Goal: Information Seeking & Learning: Learn about a topic

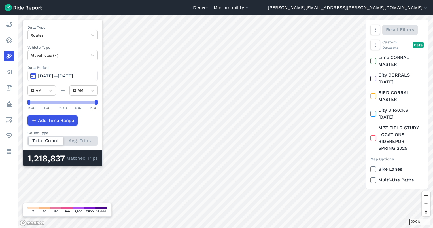
click at [62, 74] on span "[DATE]—[DATE]" at bounding box center [55, 75] width 35 height 5
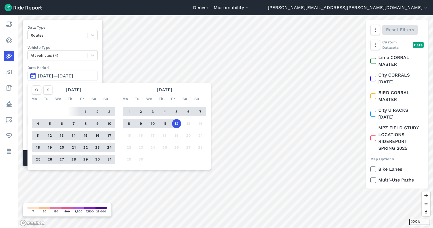
click at [87, 109] on button "1" at bounding box center [85, 111] width 9 height 9
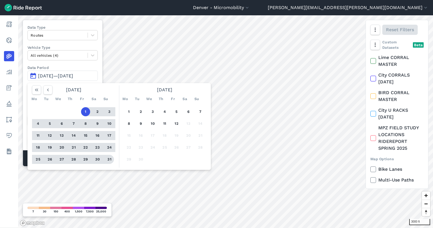
click at [106, 159] on button "31" at bounding box center [109, 159] width 9 height 9
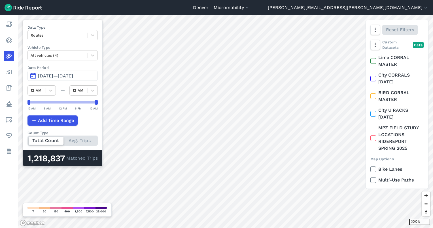
click at [108, 158] on div at bounding box center [225, 121] width 414 height 212
click at [60, 73] on span "[DATE]—[DATE]" at bounding box center [55, 75] width 35 height 5
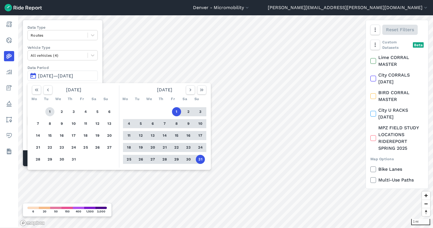
click at [48, 110] on button "1" at bounding box center [49, 111] width 9 height 9
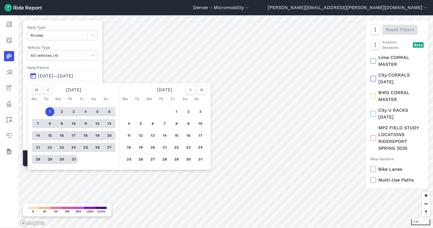
click at [74, 155] on button "31" at bounding box center [73, 159] width 9 height 9
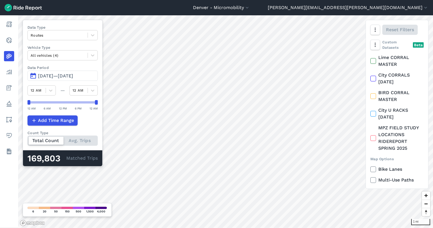
drag, startPoint x: 62, startPoint y: 76, endPoint x: 67, endPoint y: 76, distance: 5.1
click at [62, 76] on span "Jul 1, 2025—Jul 31, 2025" at bounding box center [55, 75] width 35 height 5
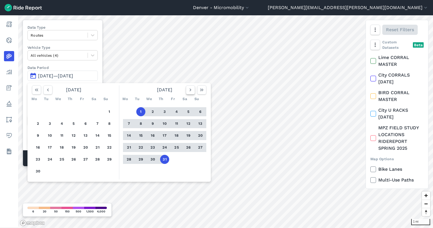
click at [188, 89] on icon "button" at bounding box center [190, 90] width 6 height 6
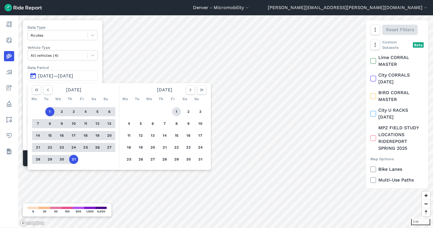
click at [177, 110] on button "1" at bounding box center [176, 111] width 9 height 9
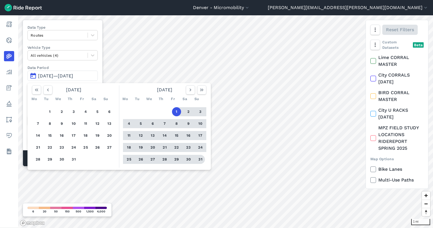
click at [200, 160] on button "31" at bounding box center [200, 159] width 9 height 9
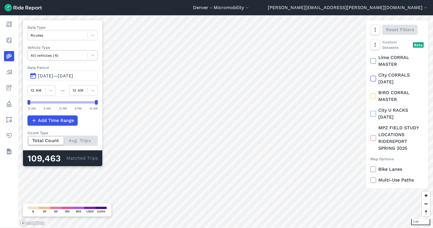
click at [56, 55] on div at bounding box center [58, 55] width 54 height 7
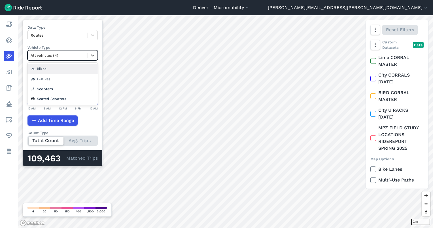
click at [58, 56] on div at bounding box center [58, 55] width 54 height 7
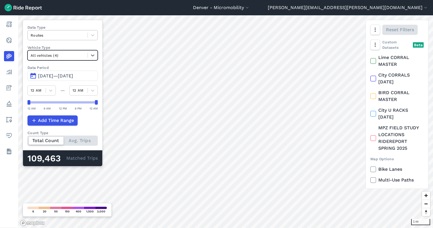
click at [50, 37] on div at bounding box center [58, 35] width 54 height 7
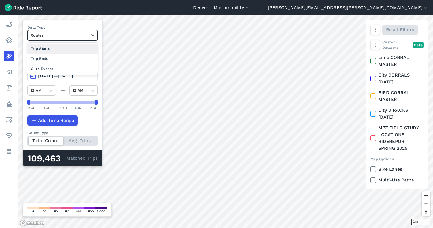
click at [50, 35] on div at bounding box center [58, 35] width 54 height 7
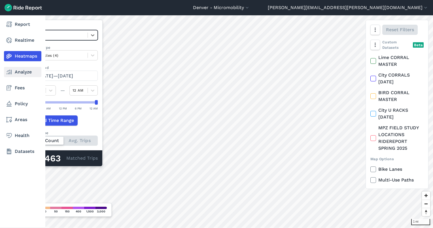
click at [14, 68] on link "Analyze" at bounding box center [22, 72] width 37 height 10
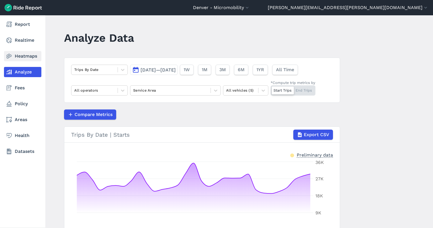
click at [10, 56] on icon at bounding box center [9, 56] width 7 height 7
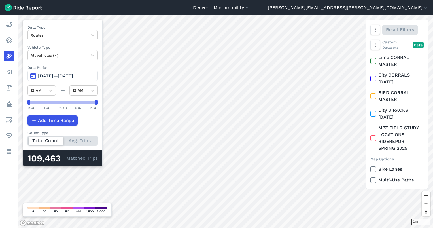
click at [75, 138] on div "Total Count Avg. Trips" at bounding box center [62, 140] width 70 height 10
click at [27, 138] on input "Count Type Total Count Avg. Trips" at bounding box center [27, 137] width 0 height 4
click at [57, 141] on div "Total Count Avg. Trips" at bounding box center [62, 140] width 70 height 10
click at [27, 139] on input "Count Type Total Count Avg. Trips" at bounding box center [27, 137] width 0 height 4
click at [59, 73] on span "[DATE]—[DATE]" at bounding box center [55, 75] width 35 height 5
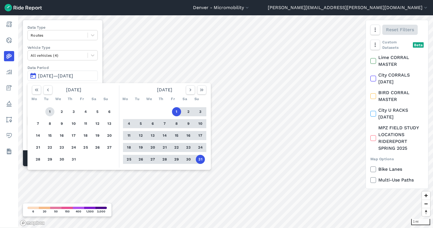
click at [50, 109] on button "1" at bounding box center [49, 111] width 9 height 9
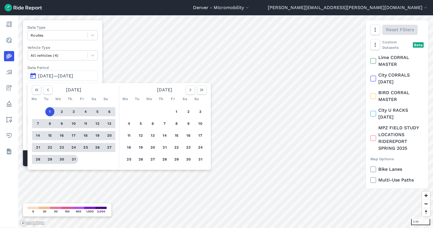
click at [74, 159] on button "31" at bounding box center [73, 159] width 9 height 9
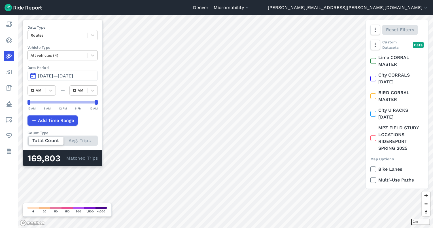
click at [54, 55] on div at bounding box center [58, 55] width 54 height 7
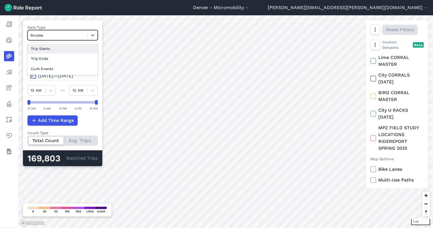
click at [61, 36] on div at bounding box center [58, 35] width 54 height 7
drag, startPoint x: 72, startPoint y: 30, endPoint x: 163, endPoint y: 2, distance: 94.9
click at [73, 28] on div "Data Type option Trip Starts focused, 1 of 4. 3 results available. Use Up and D…" at bounding box center [62, 33] width 70 height 16
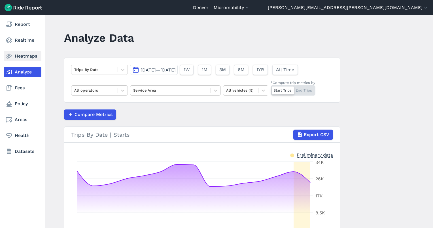
click at [6, 54] on icon at bounding box center [9, 56] width 7 height 7
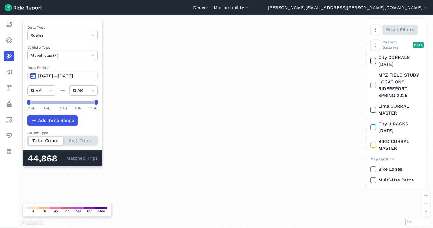
click at [66, 76] on span "[DATE]—[DATE]" at bounding box center [55, 75] width 35 height 5
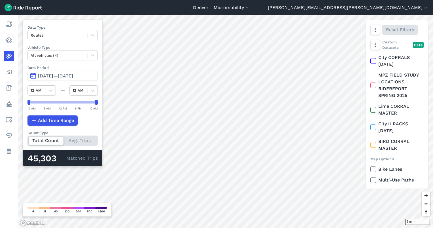
click at [66, 76] on span "[DATE]—[DATE]" at bounding box center [55, 75] width 35 height 5
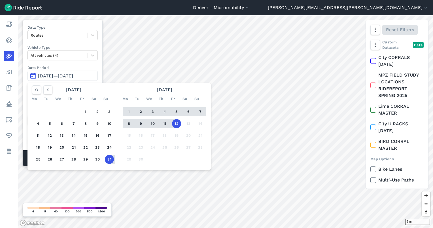
click at [108, 158] on button "31" at bounding box center [109, 159] width 9 height 9
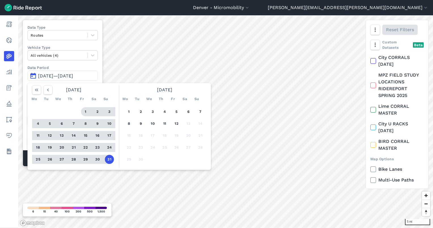
click at [84, 109] on button "1" at bounding box center [85, 111] width 9 height 9
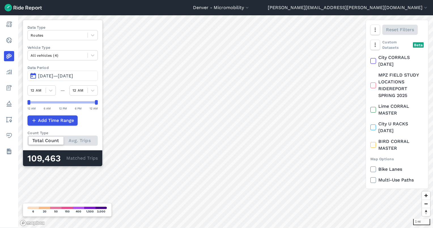
drag, startPoint x: 70, startPoint y: 72, endPoint x: 69, endPoint y: 69, distance: 3.4
click at [70, 69] on div "Data Period [DATE]—[DATE]" at bounding box center [62, 73] width 70 height 16
click at [71, 76] on span "[DATE]—[DATE]" at bounding box center [55, 75] width 35 height 5
click at [59, 75] on span "[DATE]—[DATE]" at bounding box center [55, 75] width 35 height 5
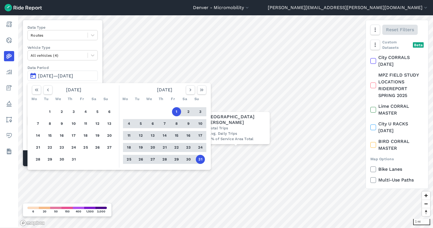
drag, startPoint x: 198, startPoint y: 159, endPoint x: 178, endPoint y: 153, distance: 21.0
click at [197, 159] on button "31" at bounding box center [200, 159] width 9 height 9
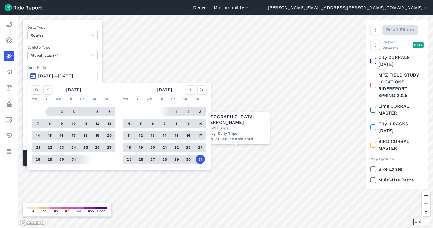
click at [48, 109] on button "1" at bounding box center [49, 111] width 9 height 9
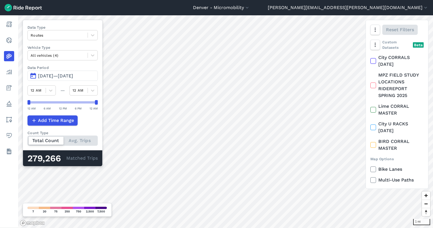
click at [58, 74] on span "[DATE]—[DATE]" at bounding box center [55, 75] width 35 height 5
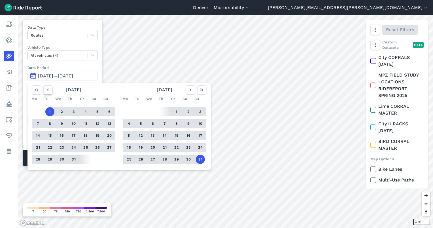
click at [48, 87] on icon "button" at bounding box center [48, 90] width 6 height 6
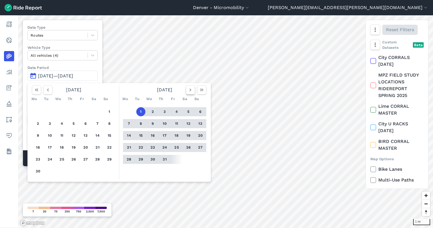
click at [190, 90] on icon "button" at bounding box center [190, 90] width 6 height 6
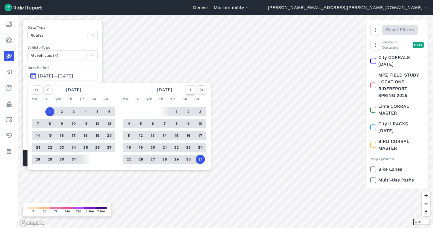
click at [190, 90] on icon "button" at bounding box center [190, 90] width 6 height 6
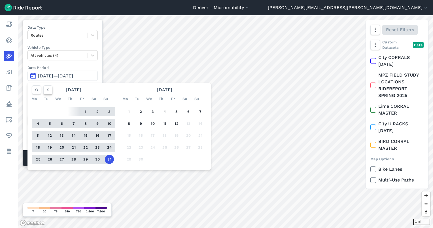
click at [47, 88] on icon "button" at bounding box center [48, 90] width 6 height 6
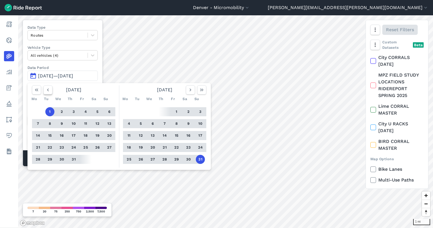
click at [47, 88] on icon "button" at bounding box center [48, 90] width 6 height 6
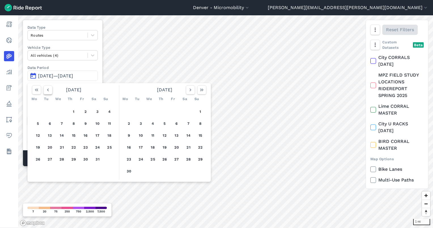
click at [47, 88] on icon "button" at bounding box center [48, 90] width 6 height 6
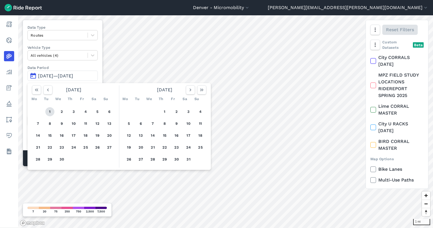
click at [48, 110] on button "1" at bounding box center [49, 111] width 9 height 9
click at [192, 90] on button "button" at bounding box center [190, 89] width 9 height 9
click at [192, 90] on icon "button" at bounding box center [190, 90] width 6 height 6
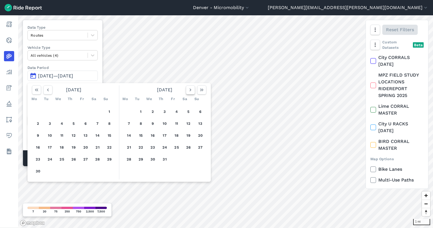
click at [192, 90] on icon "button" at bounding box center [190, 90] width 6 height 6
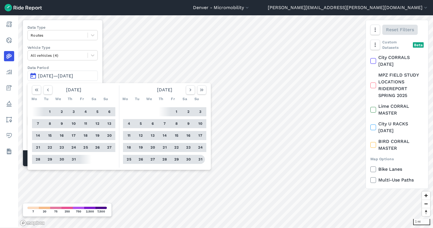
click at [201, 160] on button "31" at bounding box center [200, 159] width 9 height 9
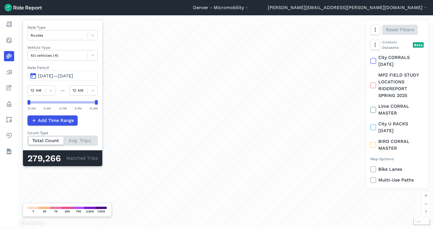
click at [72, 76] on span "[DATE]—[DATE]" at bounding box center [55, 75] width 35 height 5
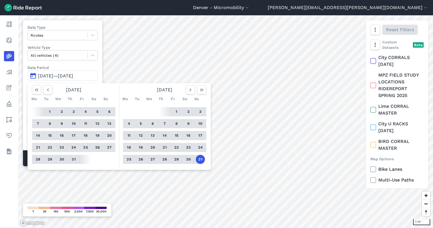
click at [201, 159] on button "31" at bounding box center [200, 159] width 9 height 9
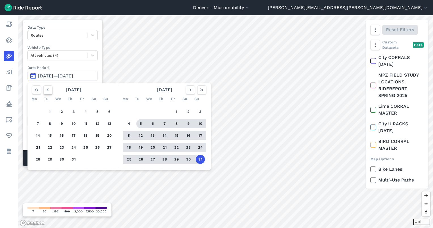
click at [51, 90] on button "button" at bounding box center [47, 89] width 9 height 9
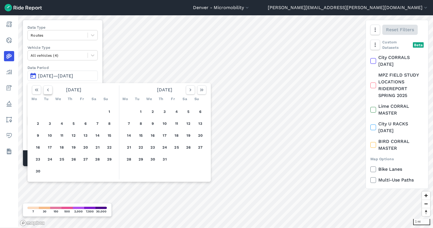
click at [51, 90] on button "button" at bounding box center [47, 89] width 9 height 9
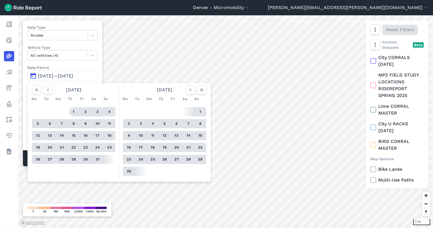
click at [74, 113] on button "1" at bounding box center [73, 111] width 9 height 9
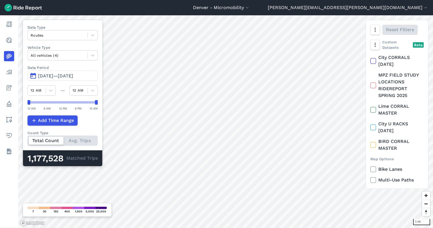
click at [58, 157] on div "1,177,528" at bounding box center [46, 158] width 39 height 7
click at [74, 136] on div "Total Count Avg. Trips" at bounding box center [62, 140] width 70 height 10
click at [27, 136] on input "Count Type Total Count Avg. Trips" at bounding box center [27, 137] width 0 height 4
click at [48, 140] on div "Total Count Avg. Trips" at bounding box center [62, 140] width 70 height 10
click at [27, 139] on input "Count Type Total Count Avg. Trips" at bounding box center [27, 137] width 0 height 4
